Goal: Go to known website: Access a specific website the user already knows

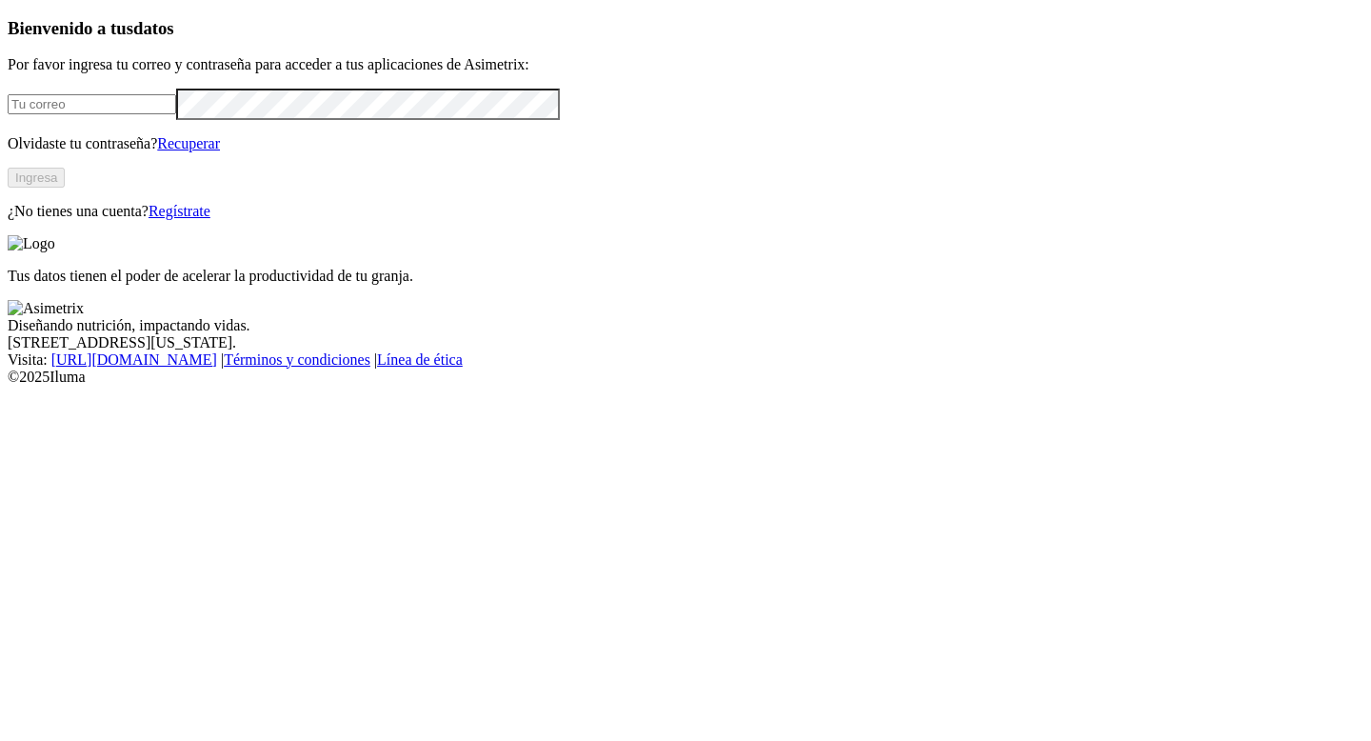
click at [176, 114] on input "email" at bounding box center [92, 104] width 168 height 20
type input "juandroldan@hotmail.com"
click at [65, 188] on button "Ingresa" at bounding box center [36, 178] width 57 height 20
